Goal: Information Seeking & Learning: Learn about a topic

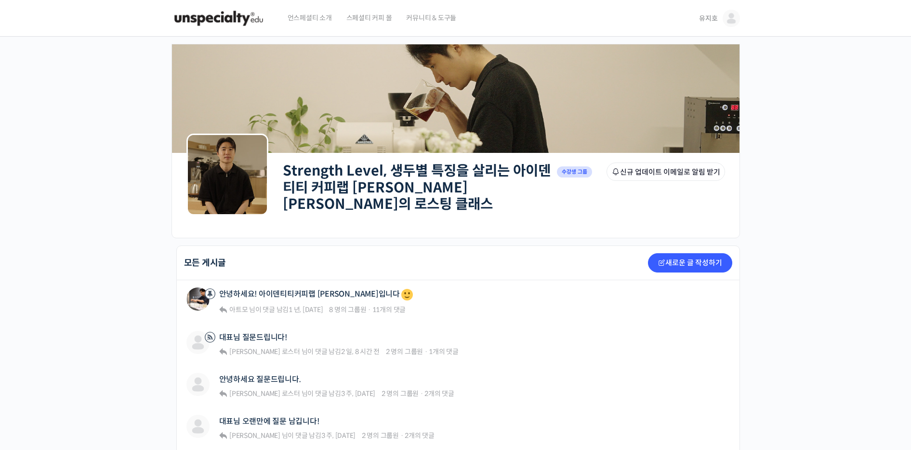
click at [258, 25] on img at bounding box center [219, 18] width 94 height 29
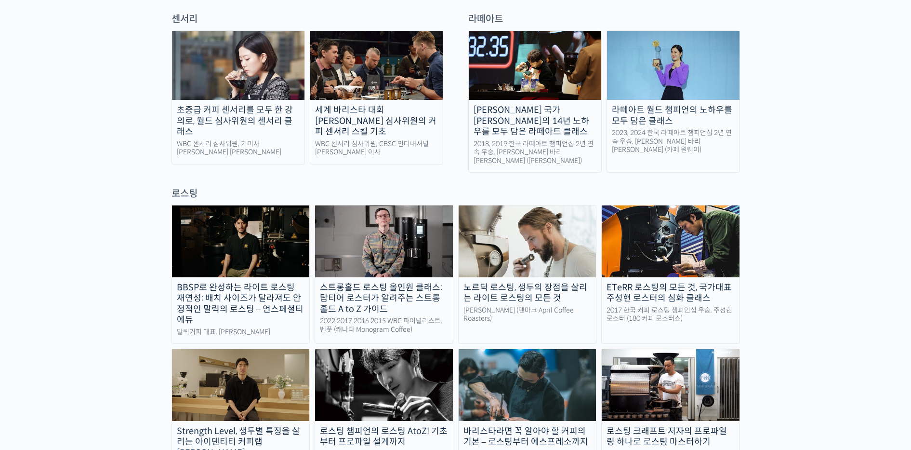
scroll to position [716, 0]
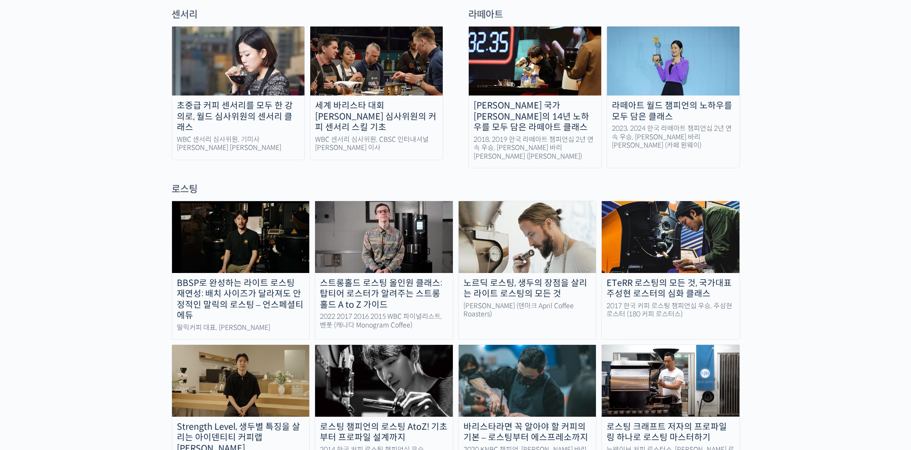
click at [538, 278] on div "노르딕 로스팅, 생두의 장점을 살리는 라이트 로스팅의 모든 것" at bounding box center [528, 289] width 138 height 22
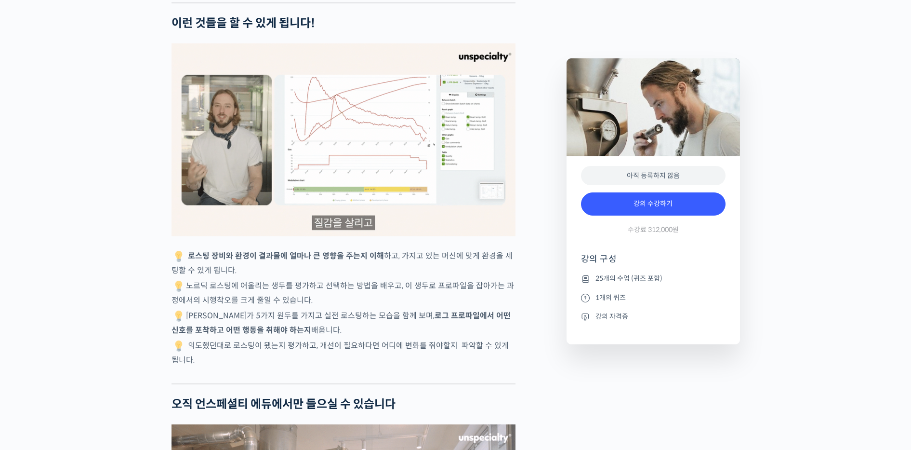
scroll to position [2263, 0]
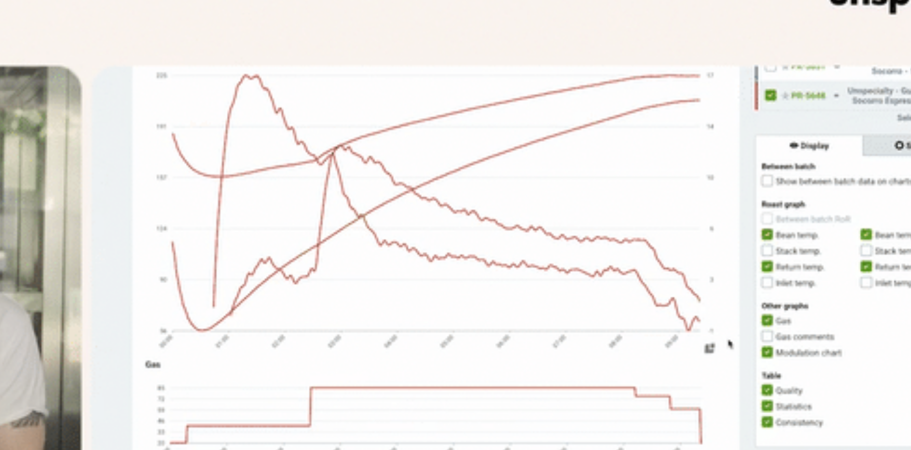
click at [409, 61] on img at bounding box center [344, 118] width 344 height 193
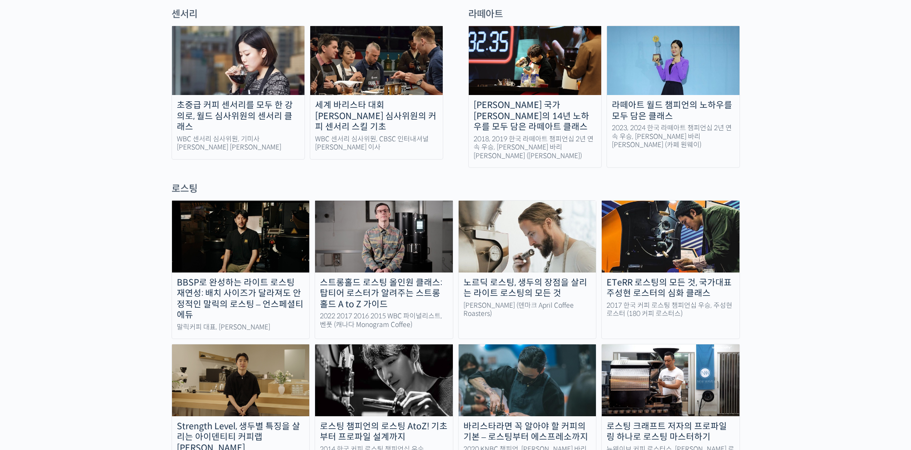
scroll to position [716, 0]
click at [351, 421] on div "로스팅 챔피언의 로스팅 AtoZ! 기초부터 프로파일 설계까지" at bounding box center [384, 432] width 138 height 22
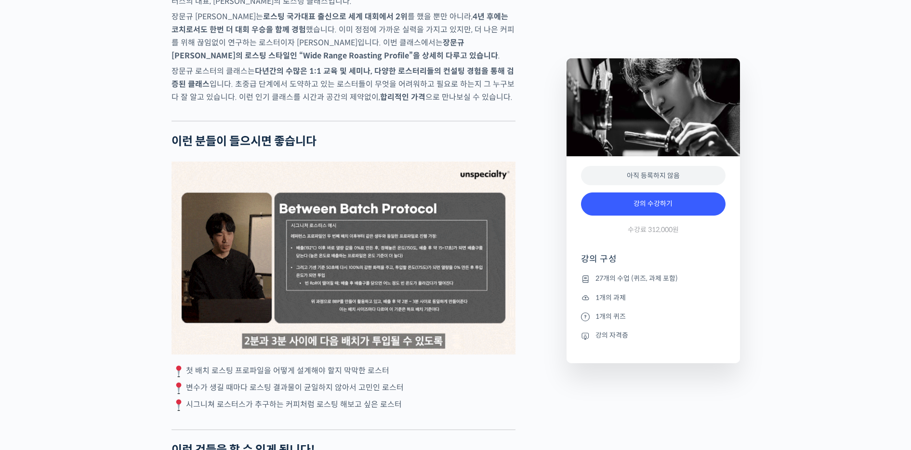
scroll to position [1709, 0]
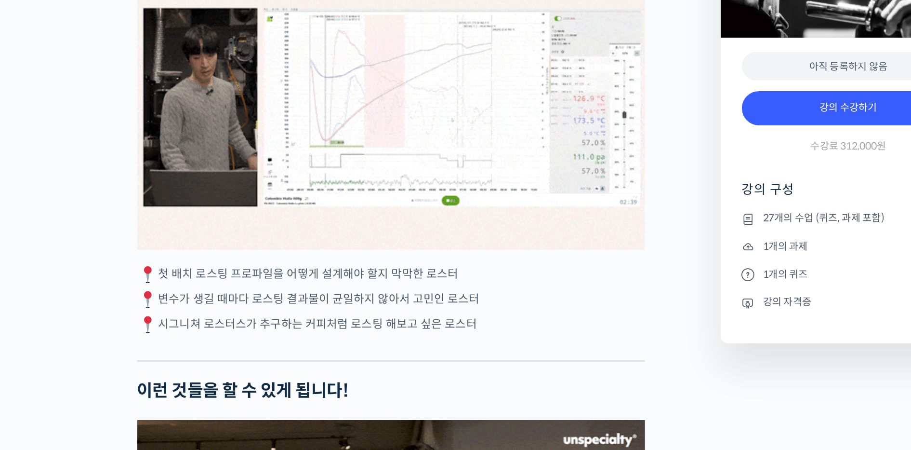
click at [366, 206] on div "2 / 3" at bounding box center [344, 203] width 344 height 193
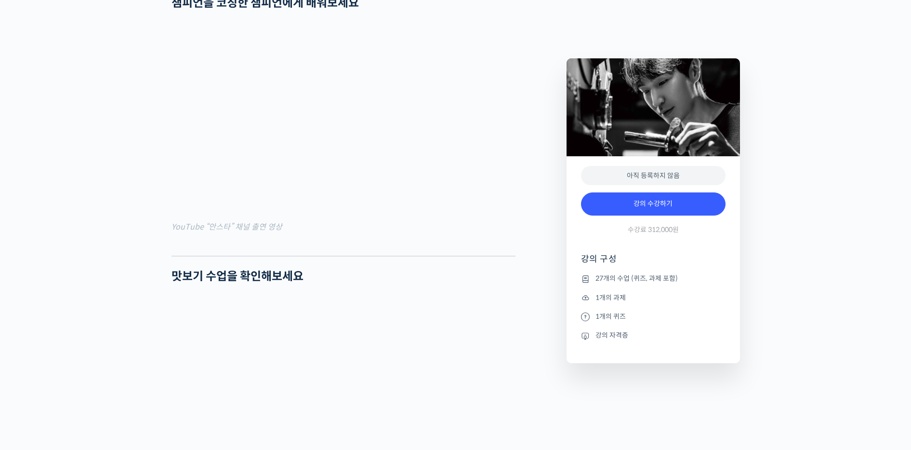
scroll to position [856, 0]
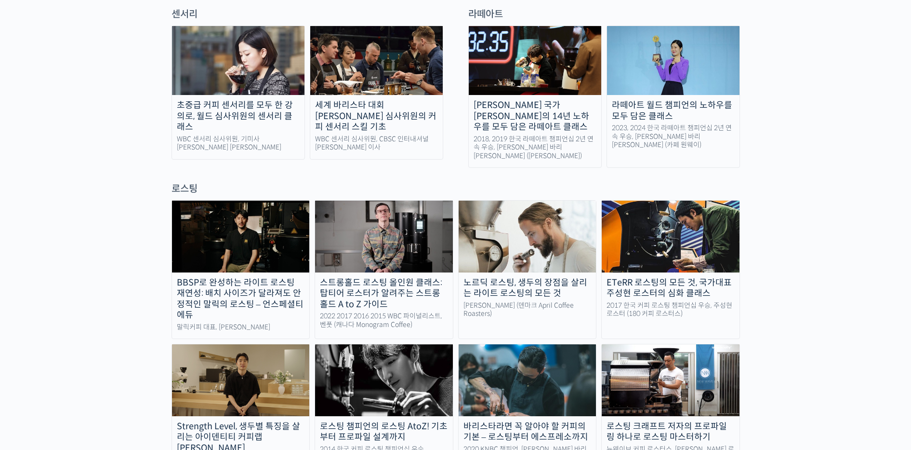
click at [279, 237] on link "BBSP로 완성하는 라이트 로스팅 재연성: 배치 사이즈가 달라져도 안정적인 말릭의 로스팅 – 언스페셜티 에듀 [PERSON_NAME] 대표, …" at bounding box center [241, 269] width 139 height 139
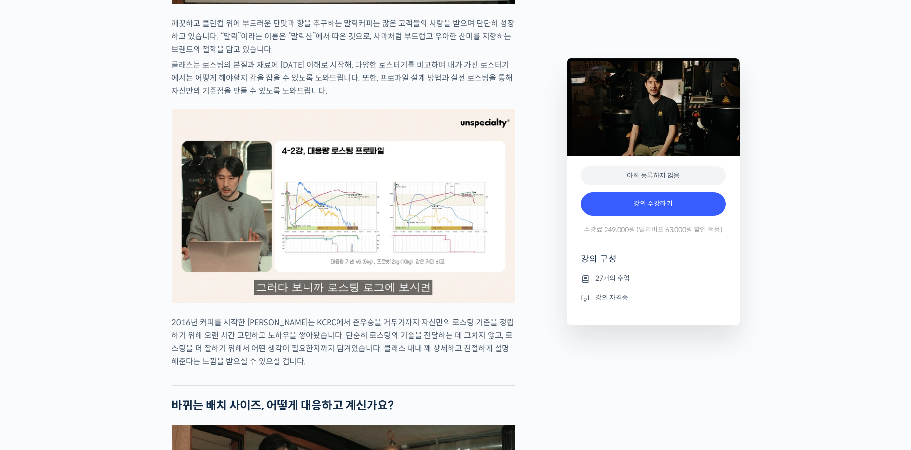
scroll to position [924, 0]
